Goal: Information Seeking & Learning: Learn about a topic

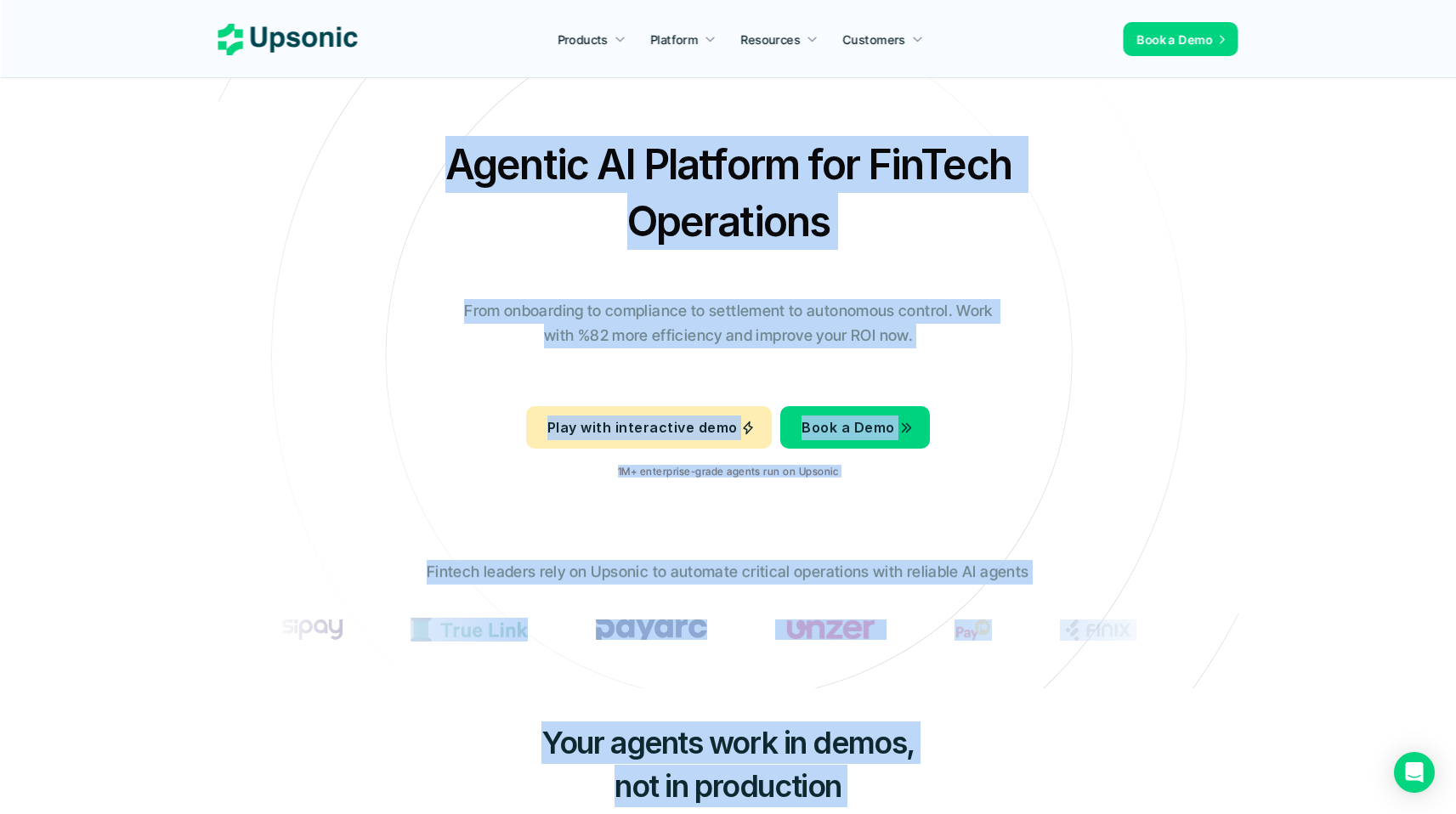
drag, startPoint x: 295, startPoint y: 167, endPoint x: 1247, endPoint y: 738, distance: 1110.1
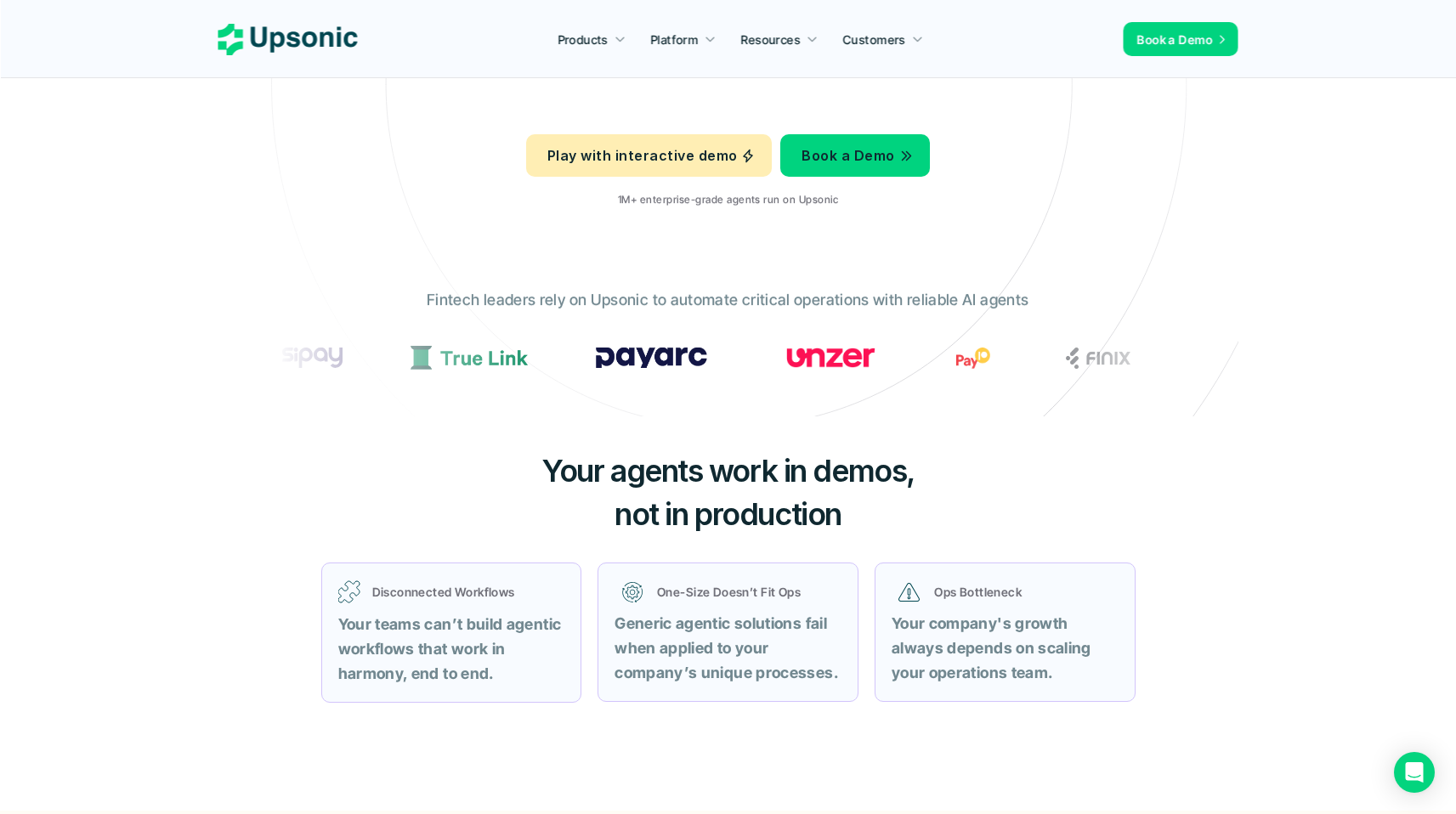
scroll to position [359, 0]
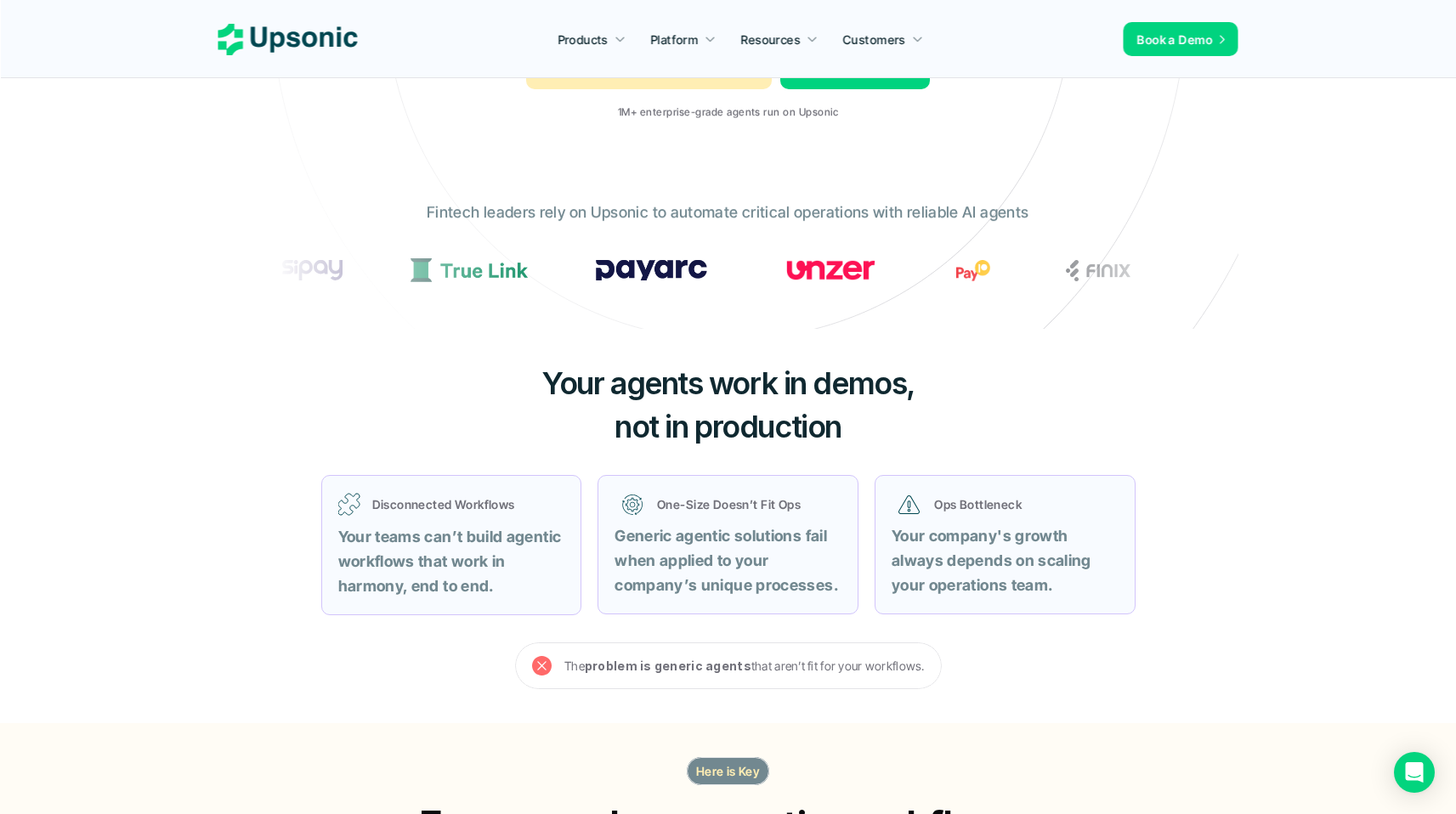
drag, startPoint x: 785, startPoint y: 417, endPoint x: 393, endPoint y: 363, distance: 395.7
click at [393, 363] on div "Your agents work in demos, not in production Disconnected Workflows Your teams …" at bounding box center [728, 525] width 1020 height 393
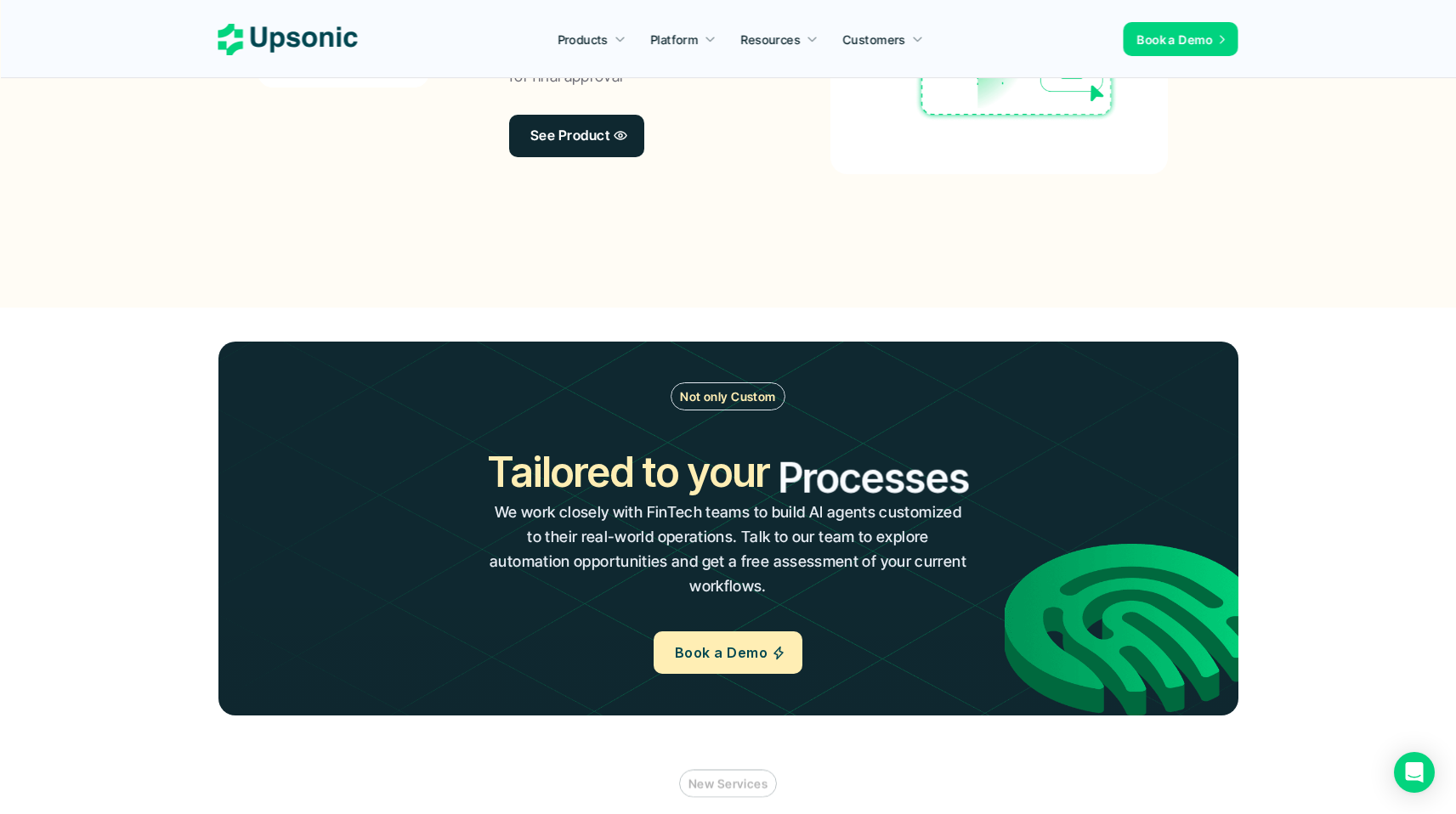
scroll to position [1728, 0]
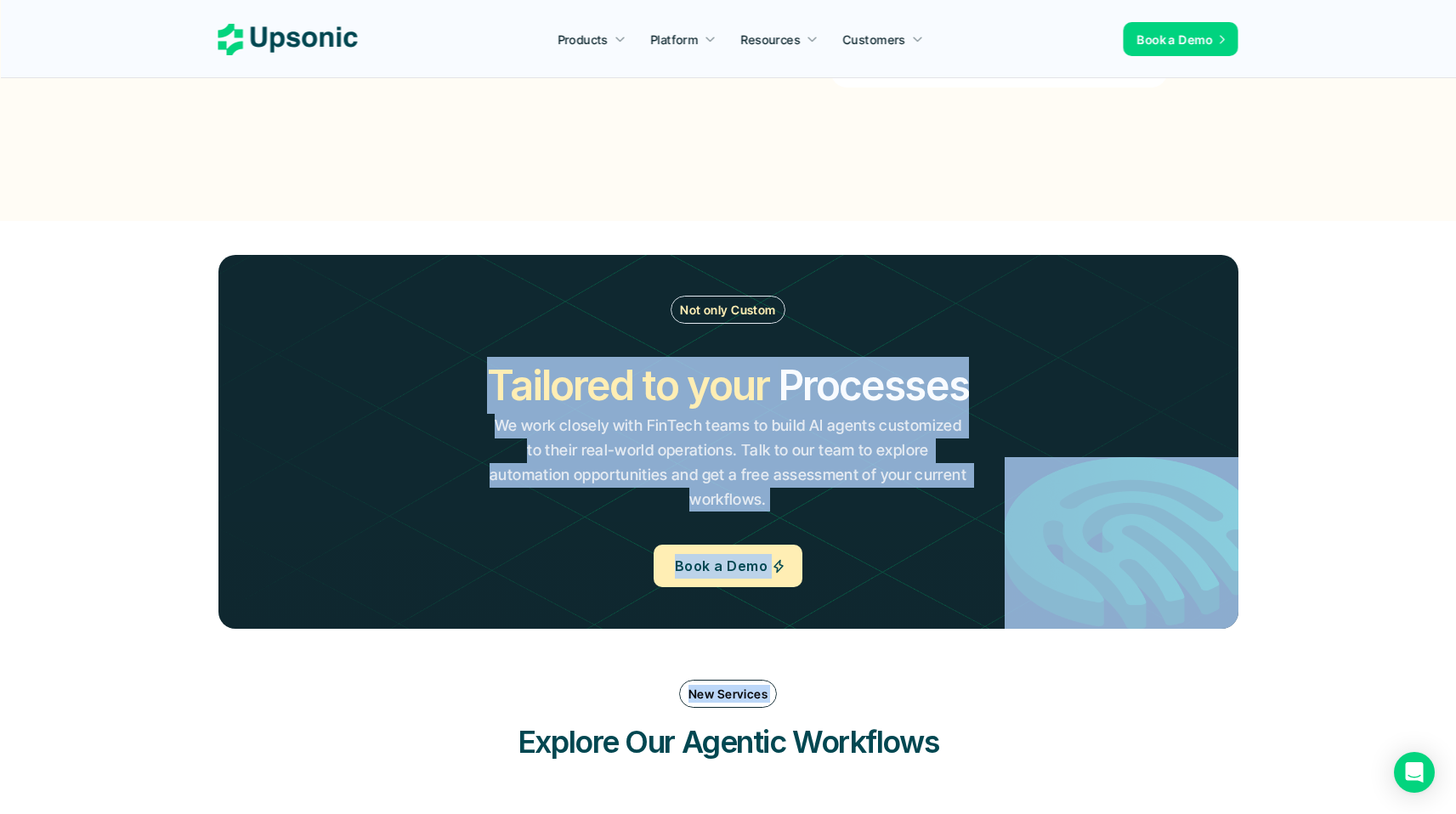
drag, startPoint x: 449, startPoint y: 357, endPoint x: 1220, endPoint y: 723, distance: 853.5
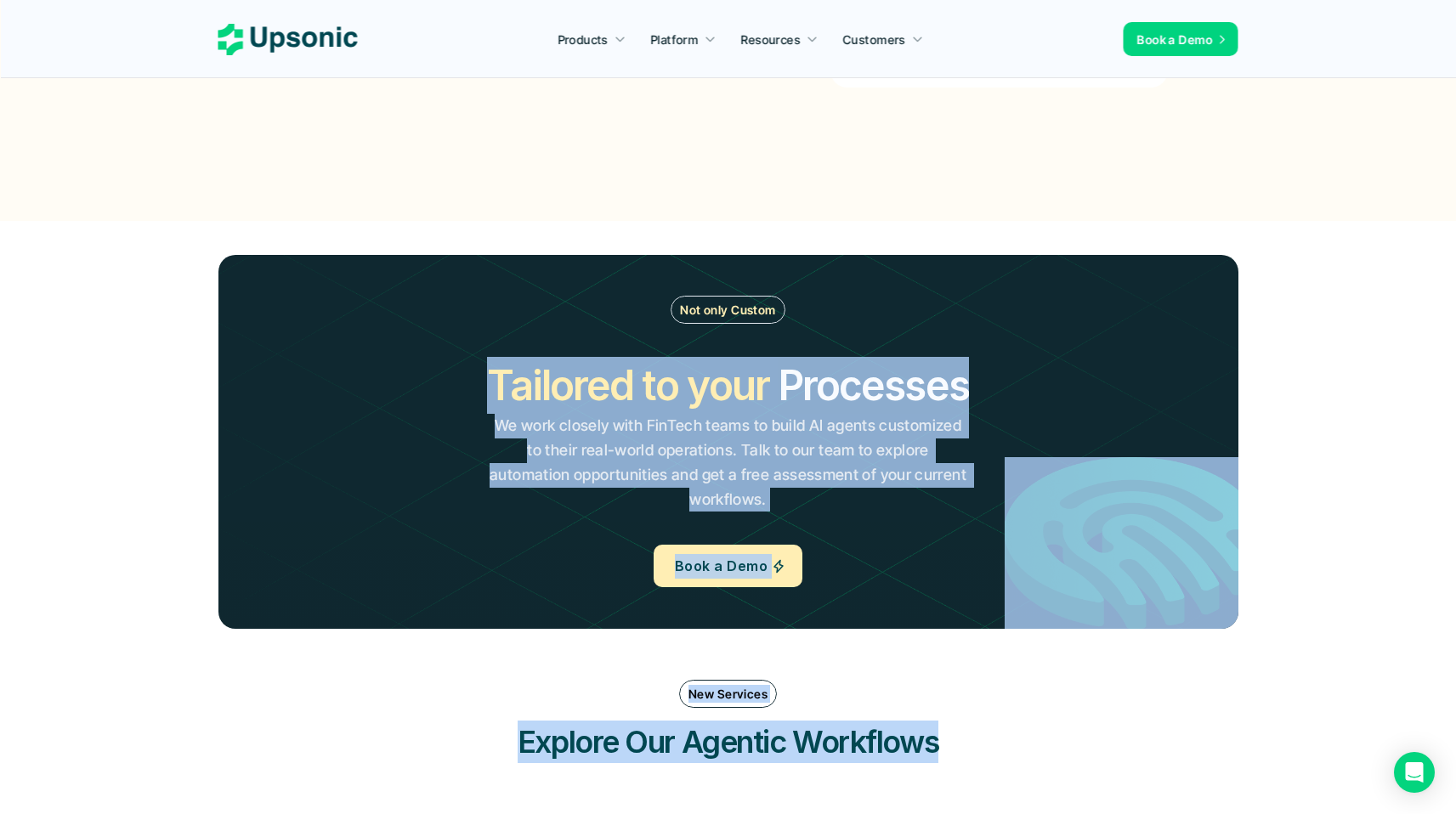
click at [1225, 723] on div "New Services Explore Our Agentic Workflows" at bounding box center [728, 722] width 1020 height 117
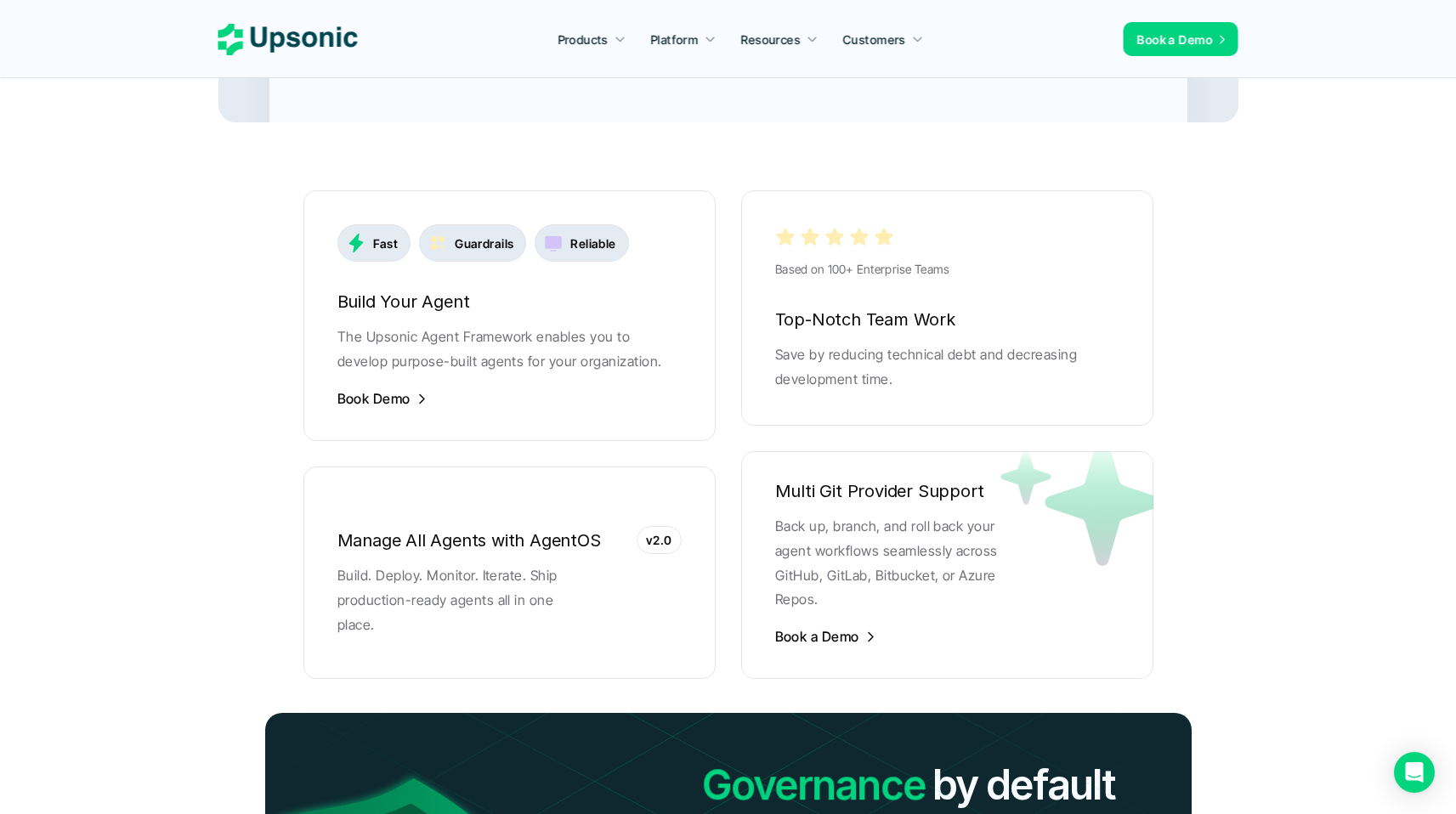
scroll to position [3336, 0]
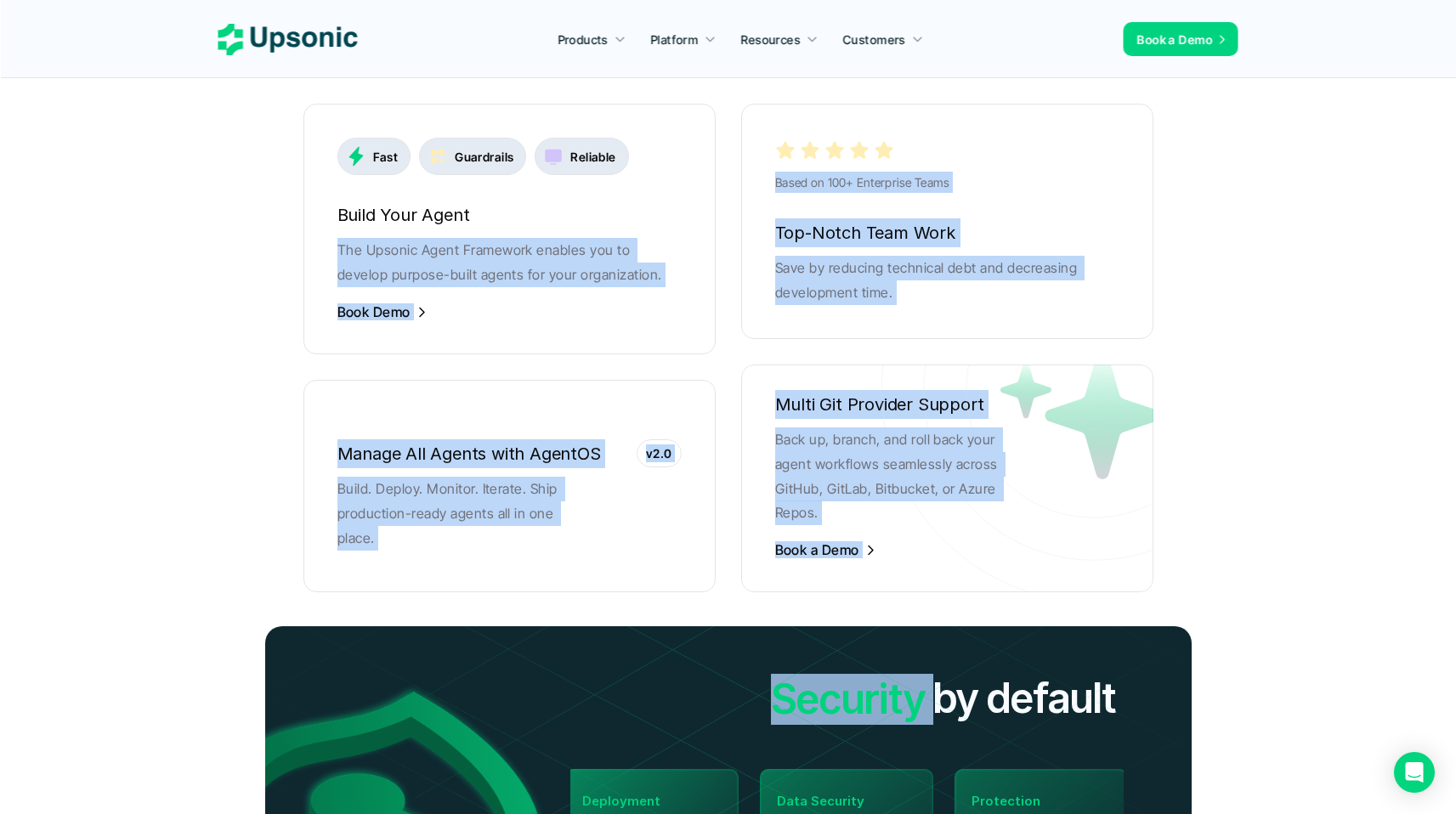
drag, startPoint x: 1226, startPoint y: 646, endPoint x: 28, endPoint y: 208, distance: 1275.6
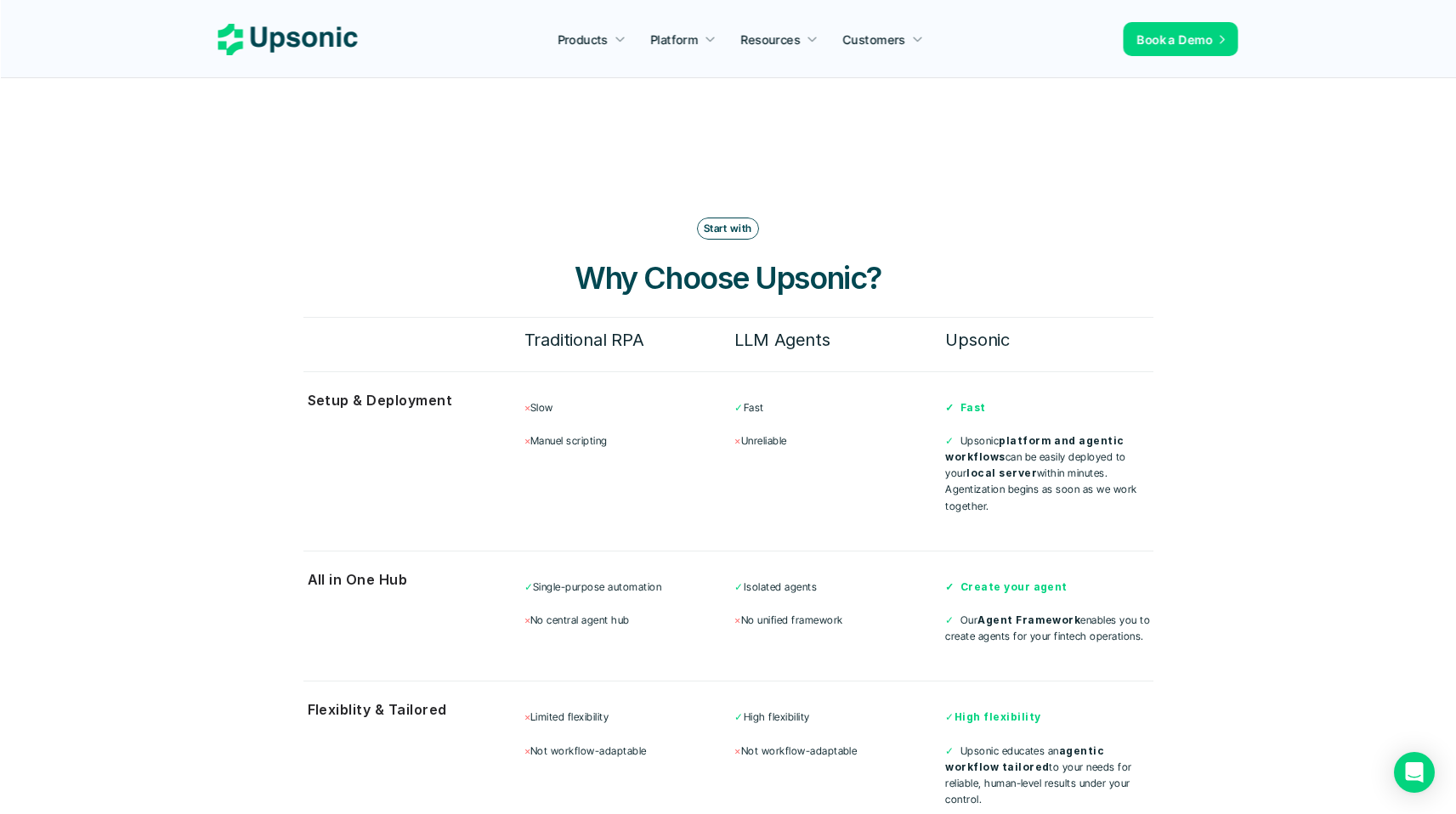
scroll to position [4311, 0]
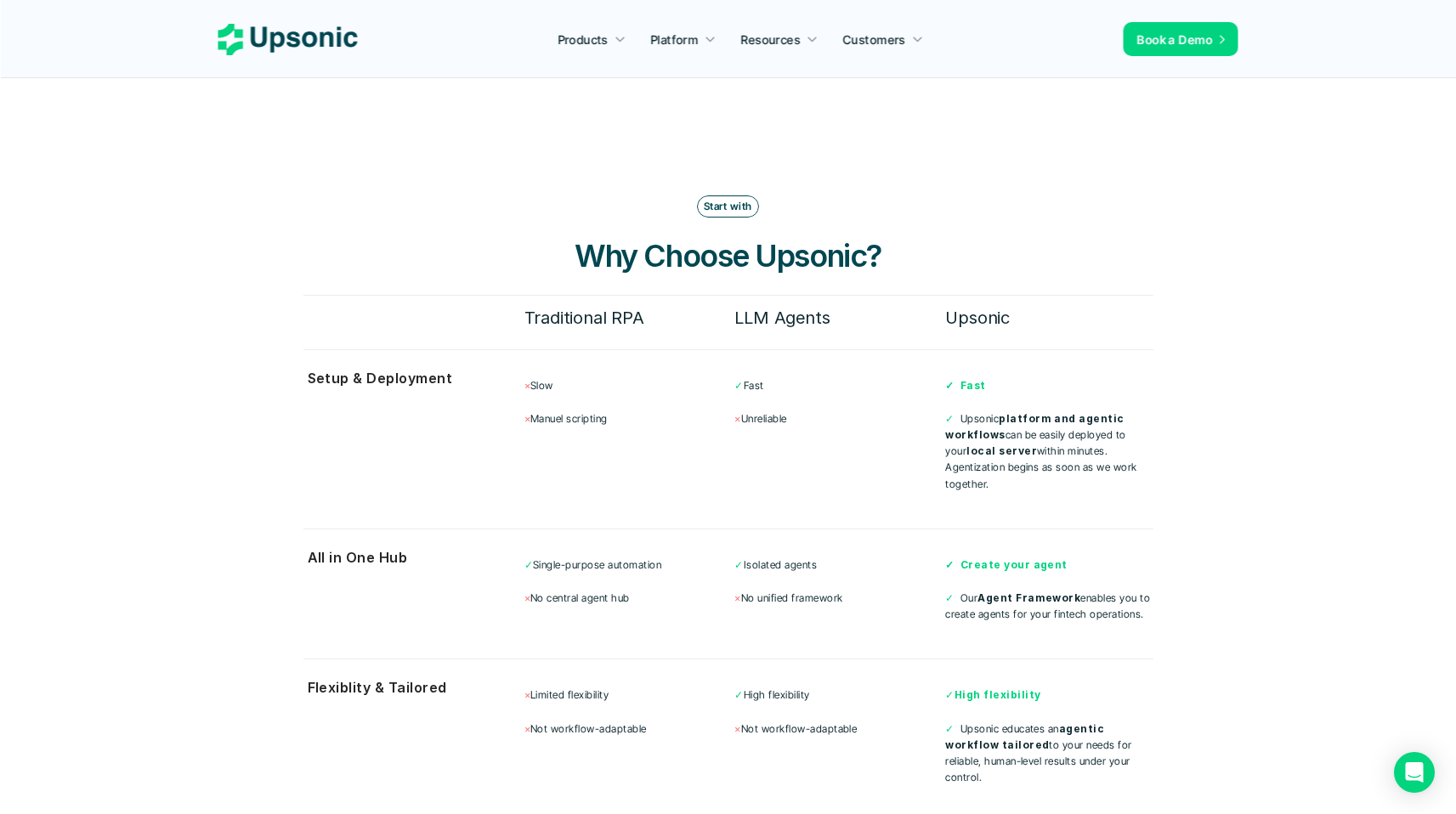
drag, startPoint x: 699, startPoint y: 212, endPoint x: 1253, endPoint y: 763, distance: 781.4
drag, startPoint x: 1217, startPoint y: 736, endPoint x: 189, endPoint y: 235, distance: 1143.6
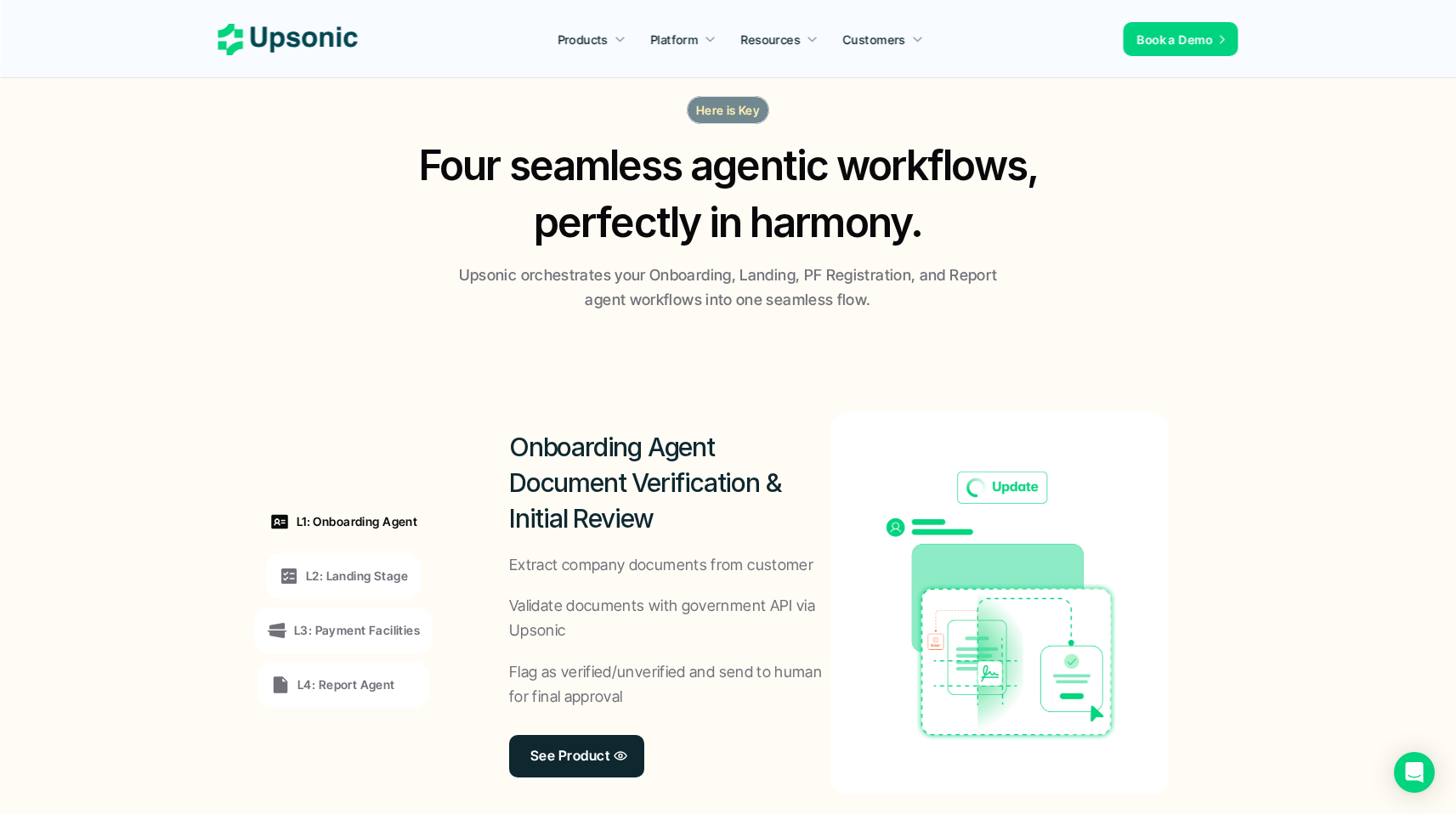
scroll to position [0, 0]
